Goal: Information Seeking & Learning: Learn about a topic

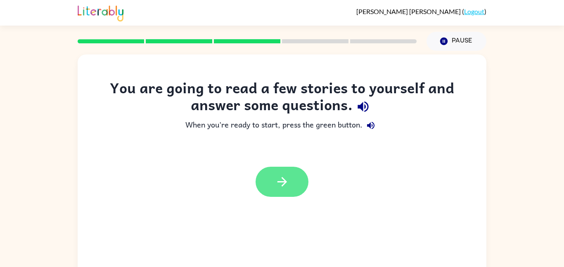
click at [283, 183] on icon "button" at bounding box center [282, 182] width 14 height 14
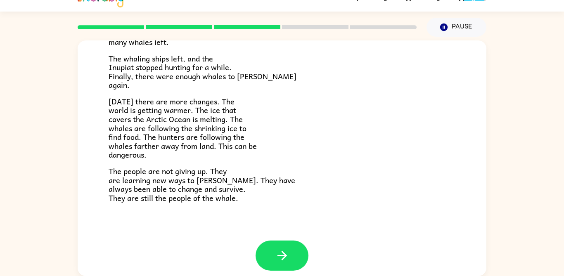
scroll to position [278, 0]
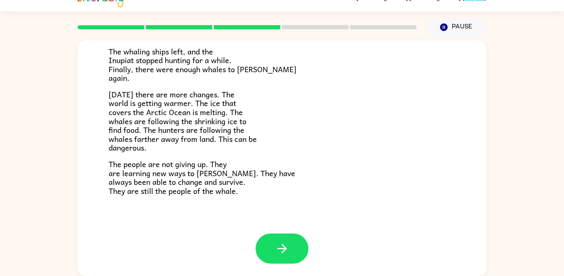
click at [284, 234] on button "button" at bounding box center [282, 249] width 53 height 30
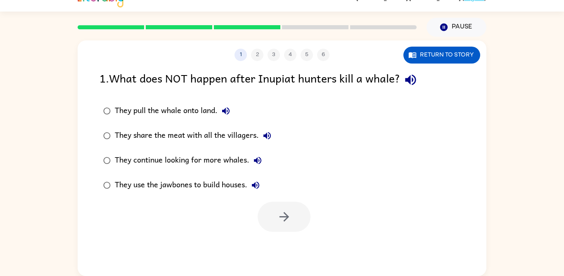
scroll to position [0, 0]
click at [403, 85] on div "1 . What does NOT happen after Inupiat hunters kill a whale?" at bounding box center [282, 79] width 365 height 21
click at [411, 79] on icon "button" at bounding box center [410, 80] width 11 height 11
click at [233, 106] on button "They pull the whale onto land." at bounding box center [226, 111] width 17 height 17
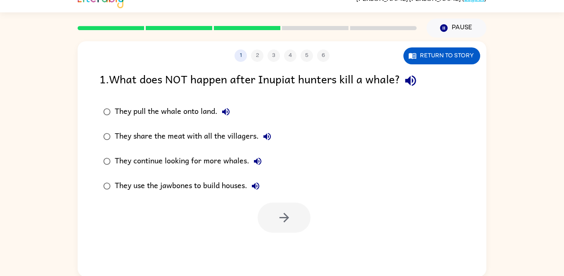
click at [266, 140] on icon "button" at bounding box center [267, 137] width 10 height 10
click at [254, 162] on icon "button" at bounding box center [257, 161] width 7 height 7
click at [252, 186] on button "They use the jawbones to build houses." at bounding box center [255, 186] width 17 height 17
click at [253, 189] on icon "button" at bounding box center [256, 186] width 10 height 10
click at [262, 187] on button "They use the jawbones to build houses." at bounding box center [255, 186] width 17 height 17
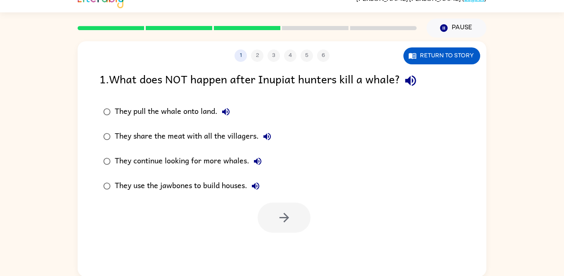
click at [277, 218] on div at bounding box center [284, 218] width 53 height 30
click at [211, 183] on div "They use the jawbones to build houses." at bounding box center [189, 186] width 149 height 17
click at [278, 233] on button "button" at bounding box center [284, 218] width 53 height 30
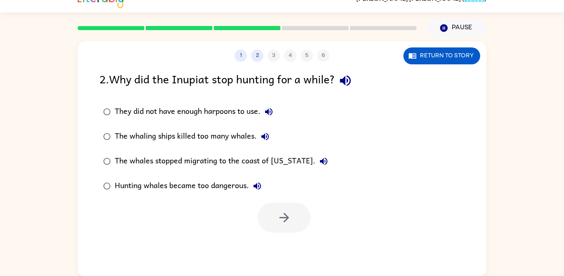
click at [276, 109] on button "They did not have enough harpoons to use." at bounding box center [269, 112] width 17 height 17
click at [353, 81] on icon "button" at bounding box center [345, 81] width 14 height 14
click at [270, 109] on icon "button" at bounding box center [269, 112] width 10 height 10
click at [265, 135] on icon "button" at bounding box center [264, 136] width 7 height 7
click at [319, 161] on icon "button" at bounding box center [324, 162] width 10 height 10
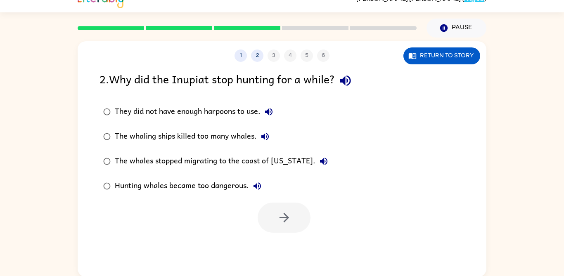
click at [261, 194] on button "Hunting whales became too dangerous." at bounding box center [257, 186] width 17 height 17
click at [265, 110] on button "They did not have enough harpoons to use." at bounding box center [269, 112] width 17 height 17
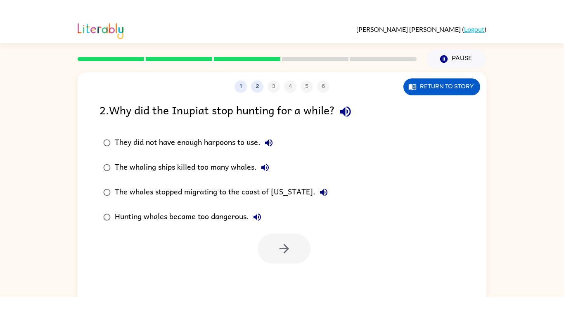
scroll to position [0, 0]
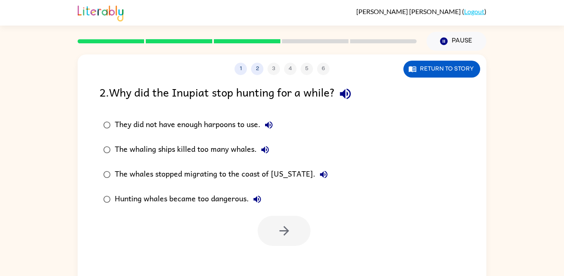
click at [269, 118] on button "They did not have enough harpoons to use." at bounding box center [269, 125] width 17 height 17
click at [271, 126] on icon "button" at bounding box center [269, 125] width 10 height 10
click at [273, 125] on icon "button" at bounding box center [269, 125] width 10 height 10
click at [268, 144] on button "The whaling ships killed too many whales." at bounding box center [265, 150] width 17 height 17
click at [196, 144] on div "The whaling ships killed too many whales." at bounding box center [194, 150] width 159 height 17
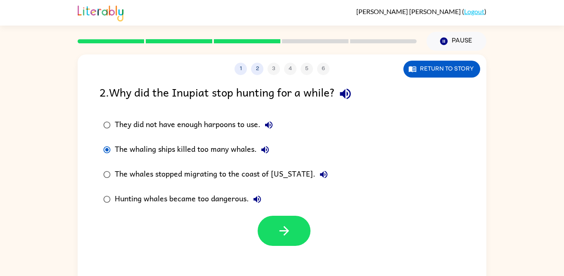
click at [290, 225] on icon "button" at bounding box center [284, 231] width 14 height 14
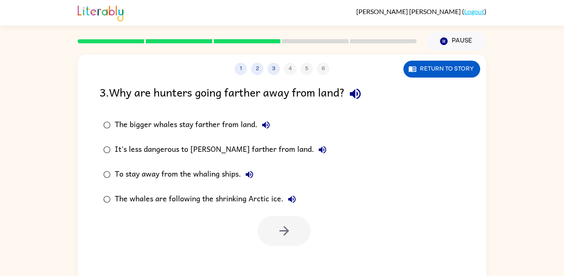
click at [354, 93] on icon "button" at bounding box center [355, 94] width 11 height 11
click at [363, 97] on icon "button" at bounding box center [355, 94] width 14 height 14
click at [260, 130] on button "The bigger whales stay farther from land." at bounding box center [266, 125] width 17 height 17
click at [319, 151] on icon "button" at bounding box center [322, 149] width 7 height 7
click at [252, 173] on icon "button" at bounding box center [249, 175] width 10 height 10
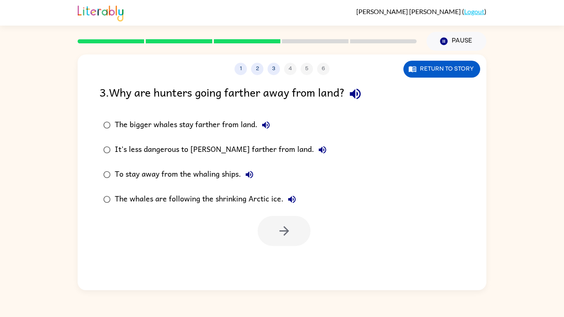
click at [291, 198] on icon "button" at bounding box center [291, 199] width 7 height 7
click at [176, 120] on div "The bigger whales stay farther from land." at bounding box center [194, 125] width 159 height 17
click at [169, 129] on div "The bigger whales stay farther from land." at bounding box center [194, 125] width 159 height 17
click at [280, 224] on icon "button" at bounding box center [284, 231] width 14 height 14
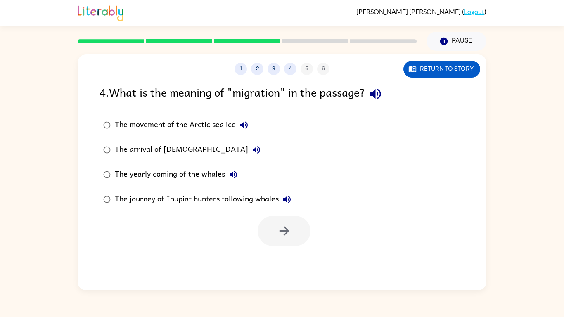
click at [380, 97] on icon "button" at bounding box center [375, 94] width 14 height 14
click at [240, 121] on icon "button" at bounding box center [244, 125] width 10 height 10
click at [252, 148] on icon "button" at bounding box center [257, 150] width 10 height 10
click at [232, 178] on icon "button" at bounding box center [233, 175] width 10 height 10
click at [200, 172] on div "The yearly coming of the whales" at bounding box center [178, 174] width 127 height 17
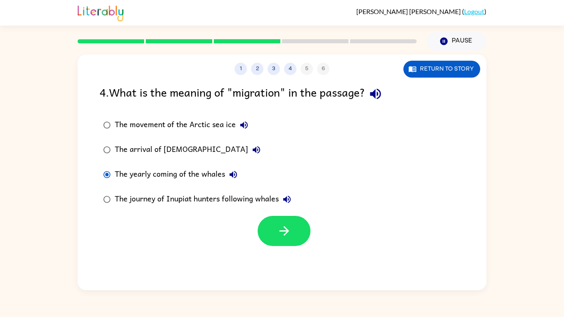
click at [281, 234] on icon "button" at bounding box center [284, 231] width 14 height 14
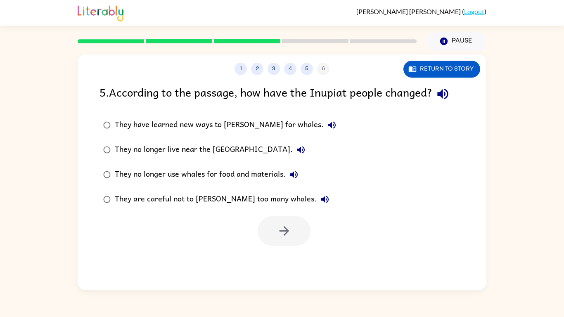
click at [446, 92] on icon "button" at bounding box center [443, 94] width 14 height 14
click at [324, 131] on button "They have learned new ways to [PERSON_NAME] for whales." at bounding box center [332, 125] width 17 height 17
click at [293, 152] on button "They no longer live near the [GEOGRAPHIC_DATA]." at bounding box center [301, 150] width 17 height 17
click at [297, 181] on button "They no longer use whales for food and materials." at bounding box center [294, 174] width 17 height 17
click at [450, 95] on icon "button" at bounding box center [443, 94] width 14 height 14
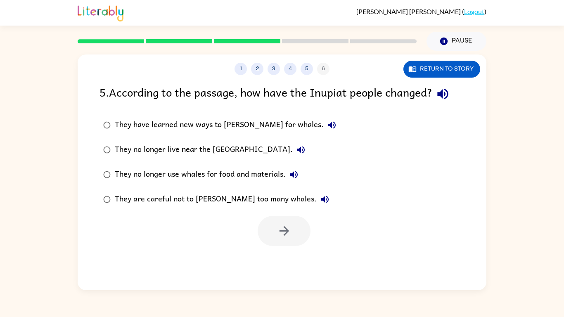
click at [302, 170] on div "They no longer use whales for food and materials." at bounding box center [209, 174] width 188 height 17
click at [284, 234] on icon "button" at bounding box center [284, 231] width 14 height 14
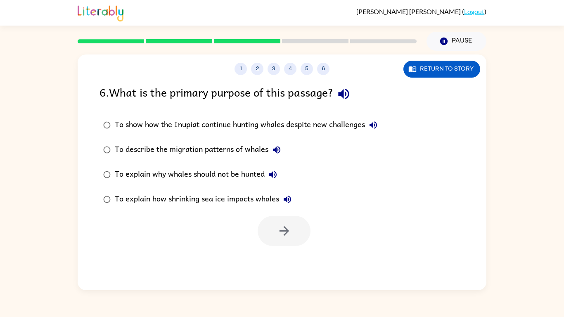
click at [549, 214] on div "1 2 3 4 5 6 Return to story 6 . What is the primary purpose of this passage? To…" at bounding box center [282, 171] width 564 height 240
click at [382, 125] on button "To show how the Inupiat continue hunting whales despite new challenges" at bounding box center [373, 125] width 17 height 17
click at [303, 71] on button "5" at bounding box center [307, 69] width 12 height 12
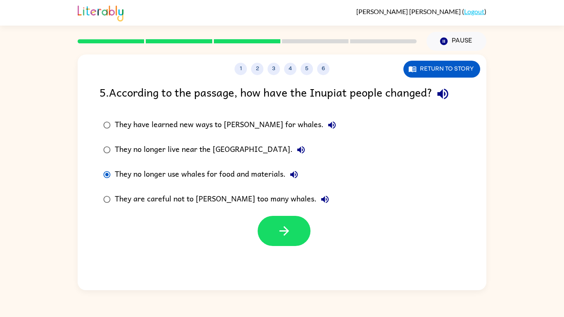
click at [324, 131] on button "They have learned new ways to [PERSON_NAME] for whales." at bounding box center [332, 125] width 17 height 17
click at [293, 156] on button "They no longer live near the [GEOGRAPHIC_DATA]." at bounding box center [301, 150] width 17 height 17
click at [297, 174] on icon "button" at bounding box center [294, 175] width 10 height 10
click at [320, 199] on icon "button" at bounding box center [325, 200] width 10 height 10
click at [197, 202] on div "They are careful not to [PERSON_NAME] too many whales." at bounding box center [224, 199] width 218 height 17
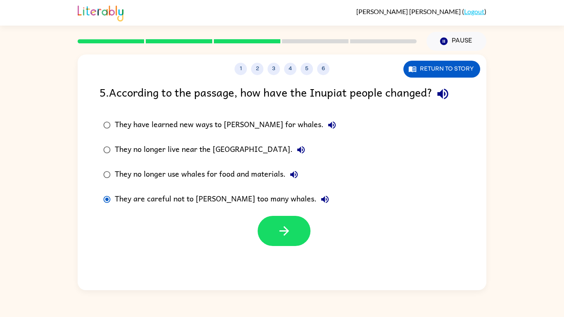
click at [233, 207] on div "They are careful not to [PERSON_NAME] too many whales." at bounding box center [224, 199] width 218 height 17
click at [19, 244] on div "1 2 3 4 5 6 Return to story 5 . According to the passage, how have the Inupiat …" at bounding box center [282, 171] width 564 height 240
click at [282, 236] on icon "button" at bounding box center [284, 231] width 14 height 14
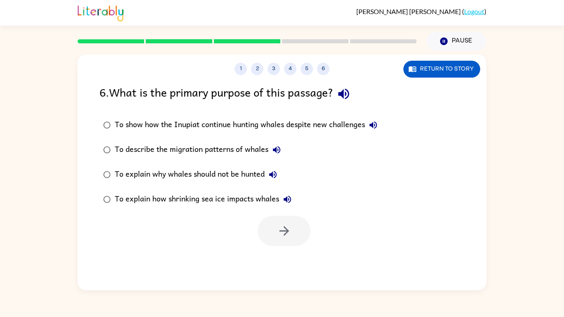
click at [349, 94] on icon "button" at bounding box center [343, 94] width 11 height 11
click at [375, 128] on icon "button" at bounding box center [373, 124] width 7 height 7
click at [275, 156] on button "To describe the migration patterns of whales" at bounding box center [276, 150] width 17 height 17
click at [280, 176] on button "To explain why whales should not be hunted" at bounding box center [273, 174] width 17 height 17
click at [278, 175] on icon "button" at bounding box center [273, 175] width 10 height 10
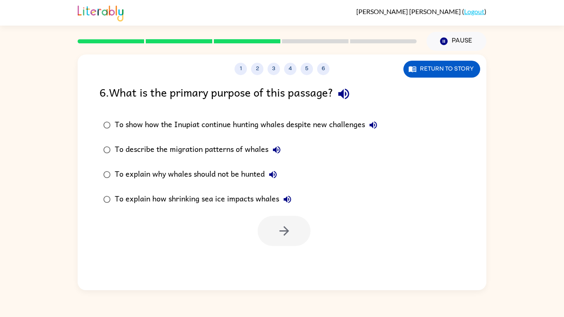
click at [280, 179] on button "To explain why whales should not be hunted" at bounding box center [273, 174] width 17 height 17
click at [289, 201] on icon "button" at bounding box center [287, 200] width 10 height 10
click at [291, 226] on icon "button" at bounding box center [284, 231] width 14 height 14
click at [282, 245] on div at bounding box center [284, 231] width 53 height 30
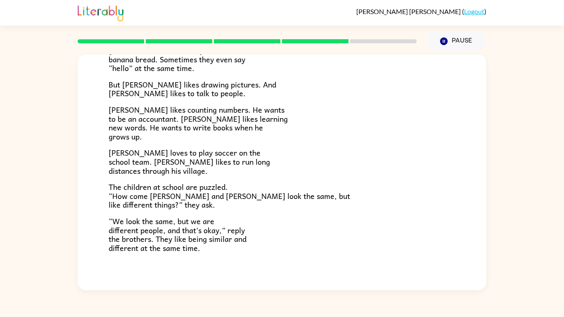
scroll to position [138, 0]
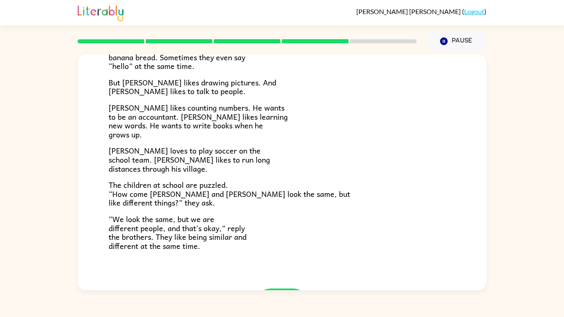
click at [281, 267] on button "button" at bounding box center [282, 304] width 53 height 30
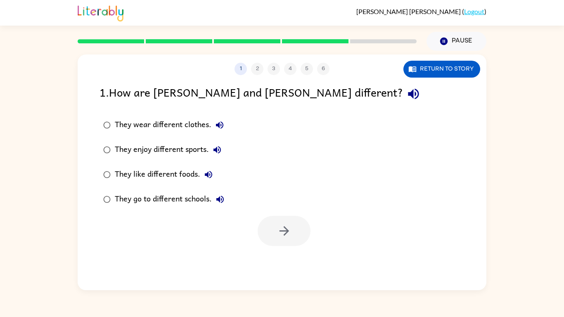
scroll to position [0, 0]
click at [406, 87] on icon "button" at bounding box center [413, 94] width 14 height 14
click at [221, 121] on icon "button" at bounding box center [219, 124] width 7 height 7
click at [216, 146] on icon "button" at bounding box center [217, 149] width 7 height 7
click at [208, 171] on icon "button" at bounding box center [208, 174] width 7 height 7
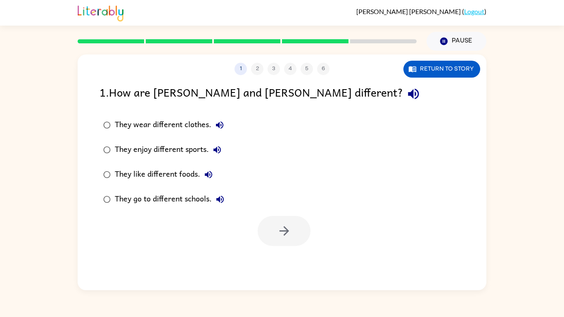
click at [224, 191] on button "They go to different schools." at bounding box center [220, 199] width 17 height 17
click at [147, 191] on div "They go to different schools." at bounding box center [172, 199] width 114 height 17
click at [288, 224] on icon "button" at bounding box center [284, 231] width 14 height 14
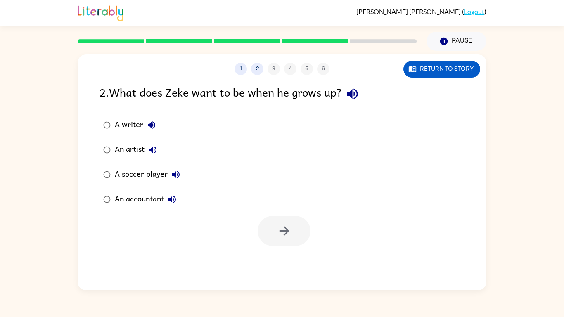
click at [360, 87] on icon "button" at bounding box center [352, 94] width 14 height 14
click at [156, 120] on icon "button" at bounding box center [152, 125] width 10 height 10
click at [158, 145] on icon "button" at bounding box center [153, 150] width 10 height 10
click at [180, 170] on icon "button" at bounding box center [176, 175] width 10 height 10
click at [135, 166] on div "A soccer player" at bounding box center [149, 174] width 69 height 17
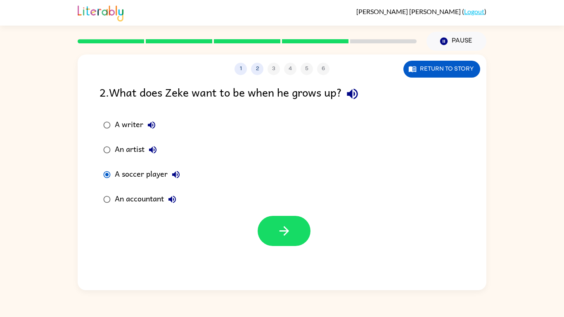
click at [282, 224] on icon "button" at bounding box center [284, 231] width 14 height 14
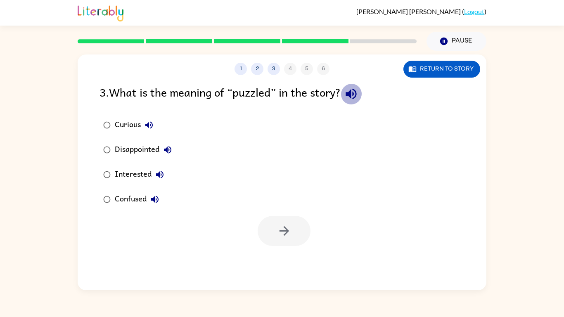
click at [362, 83] on button "button" at bounding box center [351, 93] width 21 height 21
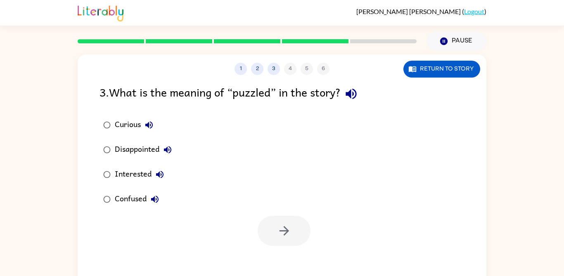
click at [144, 123] on button "Curious" at bounding box center [149, 125] width 17 height 17
click at [161, 152] on button "Disappointed" at bounding box center [167, 150] width 17 height 17
click at [164, 179] on icon "button" at bounding box center [160, 175] width 10 height 10
click at [157, 203] on icon "button" at bounding box center [155, 200] width 10 height 10
click at [128, 197] on div "Confused" at bounding box center [139, 199] width 48 height 17
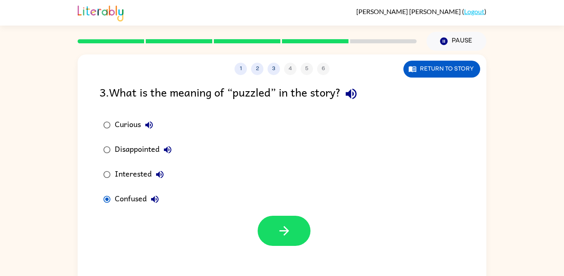
click at [293, 234] on button "button" at bounding box center [284, 231] width 53 height 30
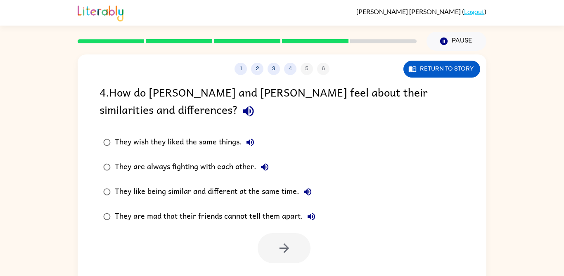
click at [241, 110] on icon "button" at bounding box center [248, 111] width 14 height 14
click at [251, 143] on icon "button" at bounding box center [250, 143] width 10 height 10
click at [270, 170] on button "They are always fighting with each other." at bounding box center [264, 167] width 17 height 17
click at [311, 193] on icon "button" at bounding box center [307, 191] width 7 height 7
click at [316, 222] on icon "button" at bounding box center [311, 217] width 10 height 10
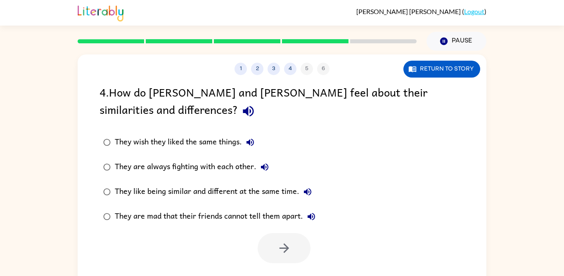
click at [309, 216] on icon "button" at bounding box center [311, 216] width 7 height 7
click at [308, 220] on icon "button" at bounding box center [311, 217] width 10 height 10
click at [135, 189] on div "They like being similar and different at the same time." at bounding box center [215, 192] width 201 height 17
click at [275, 248] on button "button" at bounding box center [284, 248] width 53 height 30
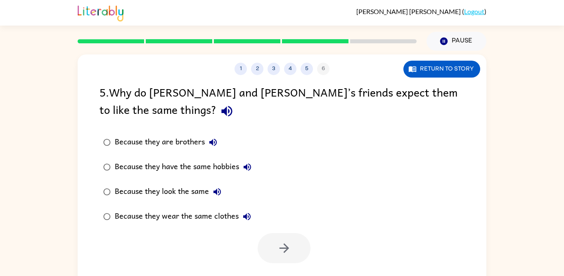
click at [220, 114] on icon "button" at bounding box center [227, 111] width 14 height 14
click at [220, 115] on icon "button" at bounding box center [227, 111] width 14 height 14
click at [220, 109] on icon "button" at bounding box center [227, 111] width 14 height 14
click at [202, 150] on div "Because they are brothers" at bounding box center [168, 142] width 107 height 17
click at [214, 146] on icon "button" at bounding box center [213, 143] width 10 height 10
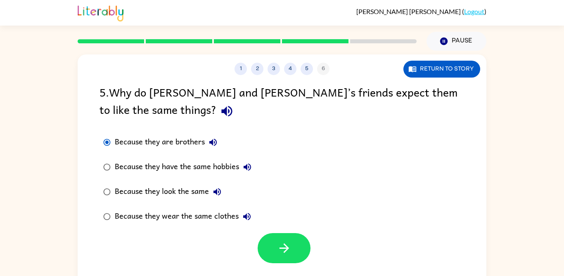
click at [294, 263] on button "button" at bounding box center [284, 248] width 53 height 30
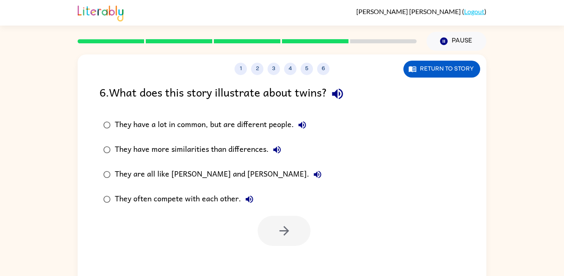
click at [340, 94] on icon "button" at bounding box center [337, 94] width 11 height 11
click at [301, 123] on icon "button" at bounding box center [302, 124] width 7 height 7
click at [278, 147] on icon "button" at bounding box center [276, 149] width 7 height 7
click at [313, 177] on icon "button" at bounding box center [318, 175] width 10 height 10
click at [343, 97] on icon "button" at bounding box center [337, 94] width 11 height 11
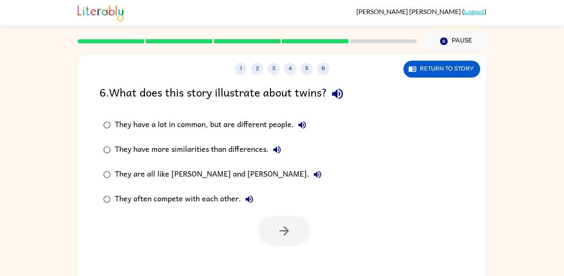
click at [335, 100] on icon "button" at bounding box center [337, 94] width 14 height 14
click at [335, 93] on icon "button" at bounding box center [337, 94] width 14 height 14
click at [308, 124] on button "They have a lot in common, but are different people." at bounding box center [302, 125] width 17 height 17
click at [199, 126] on div "They have a lot in common, but are different people." at bounding box center [213, 125] width 196 height 17
click at [281, 228] on icon "button" at bounding box center [284, 231] width 14 height 14
